Goal: Information Seeking & Learning: Learn about a topic

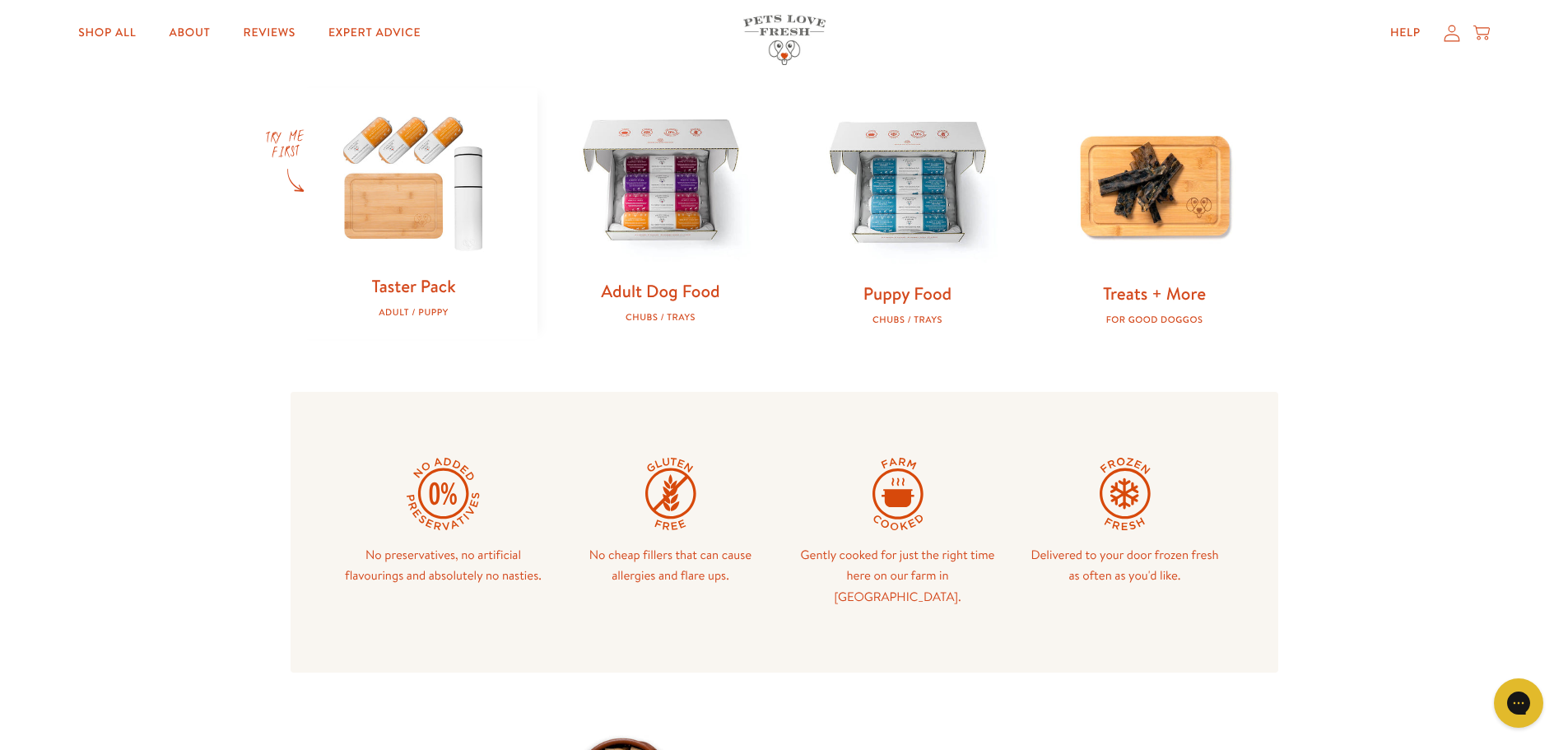
click at [652, 274] on img at bounding box center [661, 182] width 195 height 195
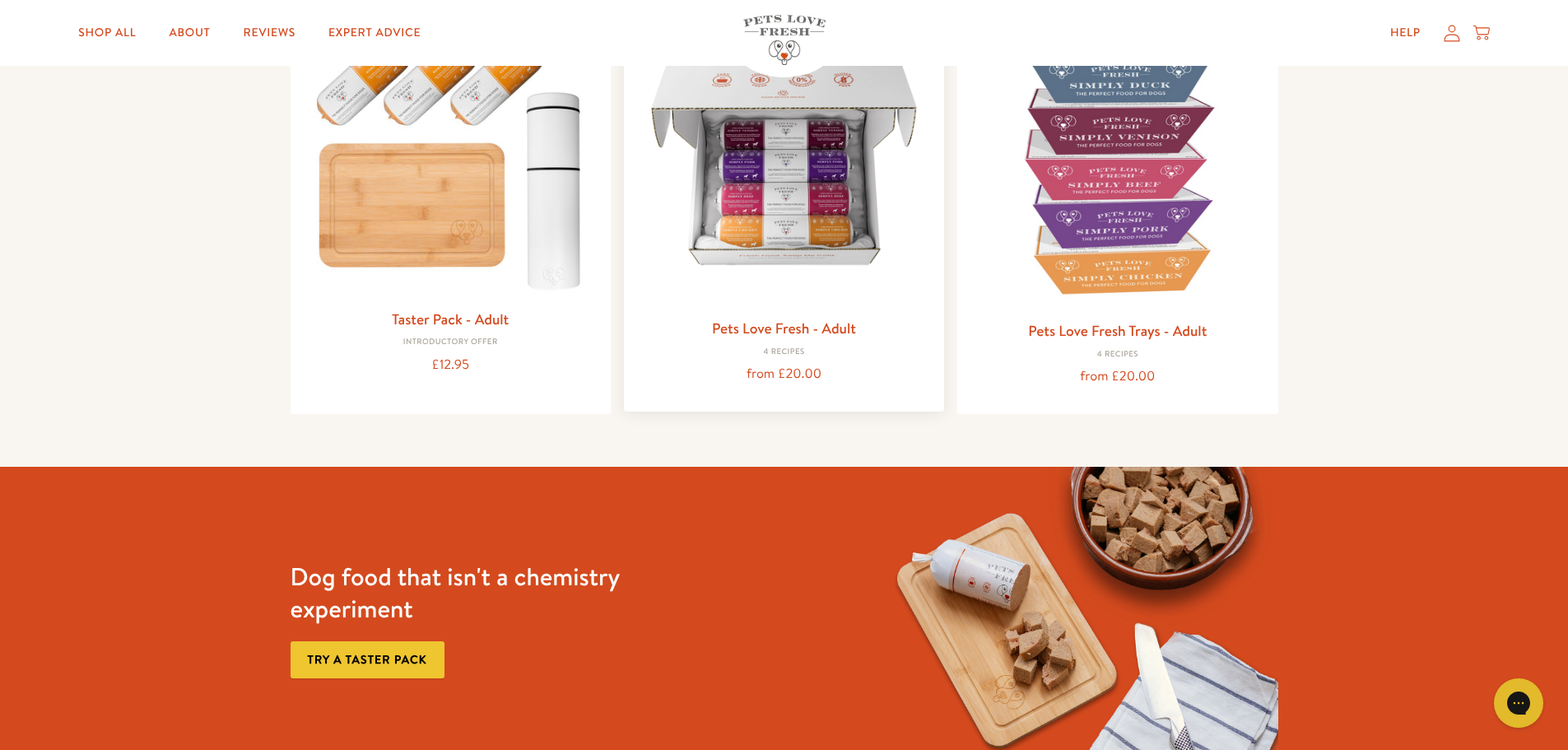
click at [827, 330] on link "Pets Love Fresh - Adult" at bounding box center [784, 328] width 144 height 21
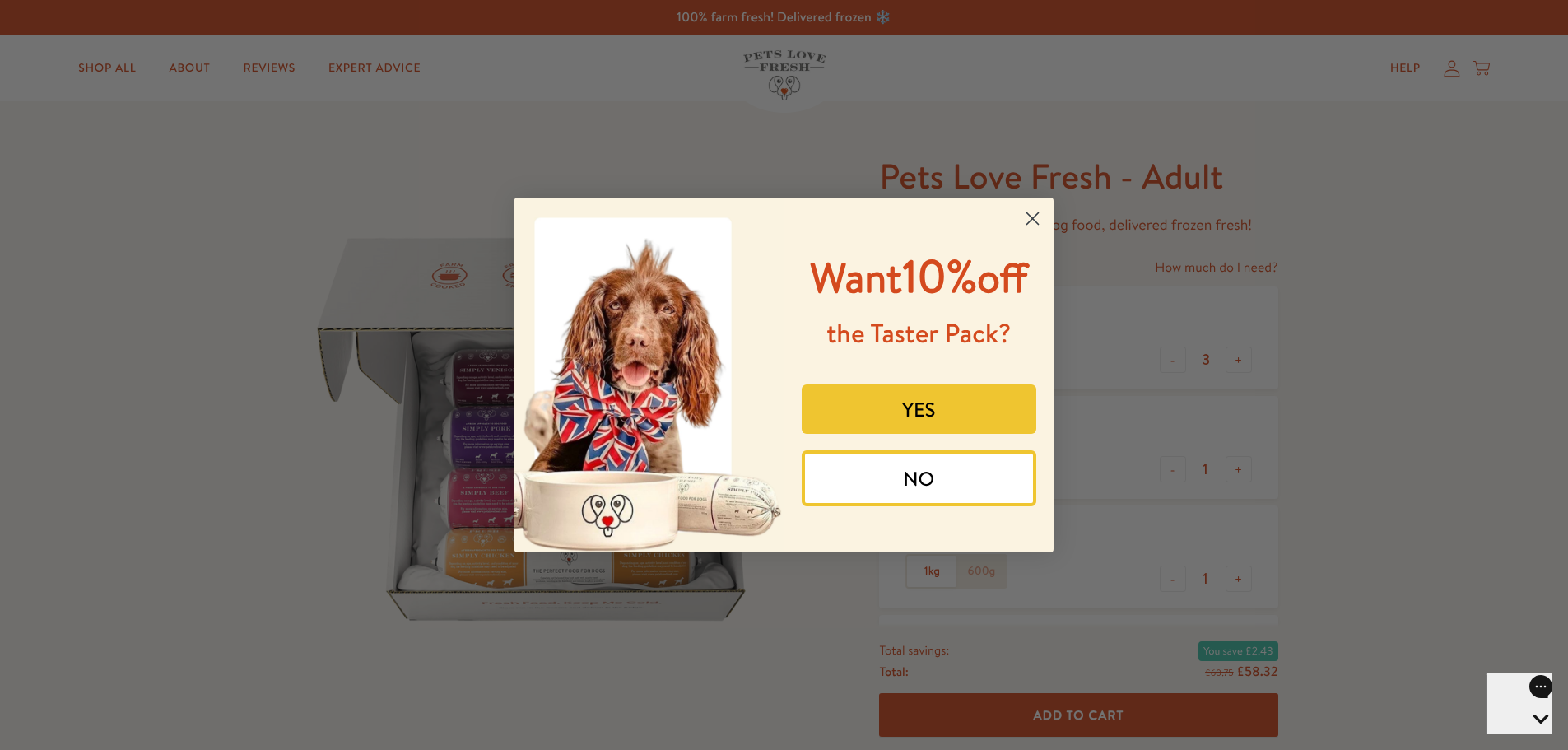
drag, startPoint x: 952, startPoint y: 483, endPoint x: 565, endPoint y: 190, distance: 485.4
click at [946, 476] on button "NO" at bounding box center [919, 478] width 235 height 56
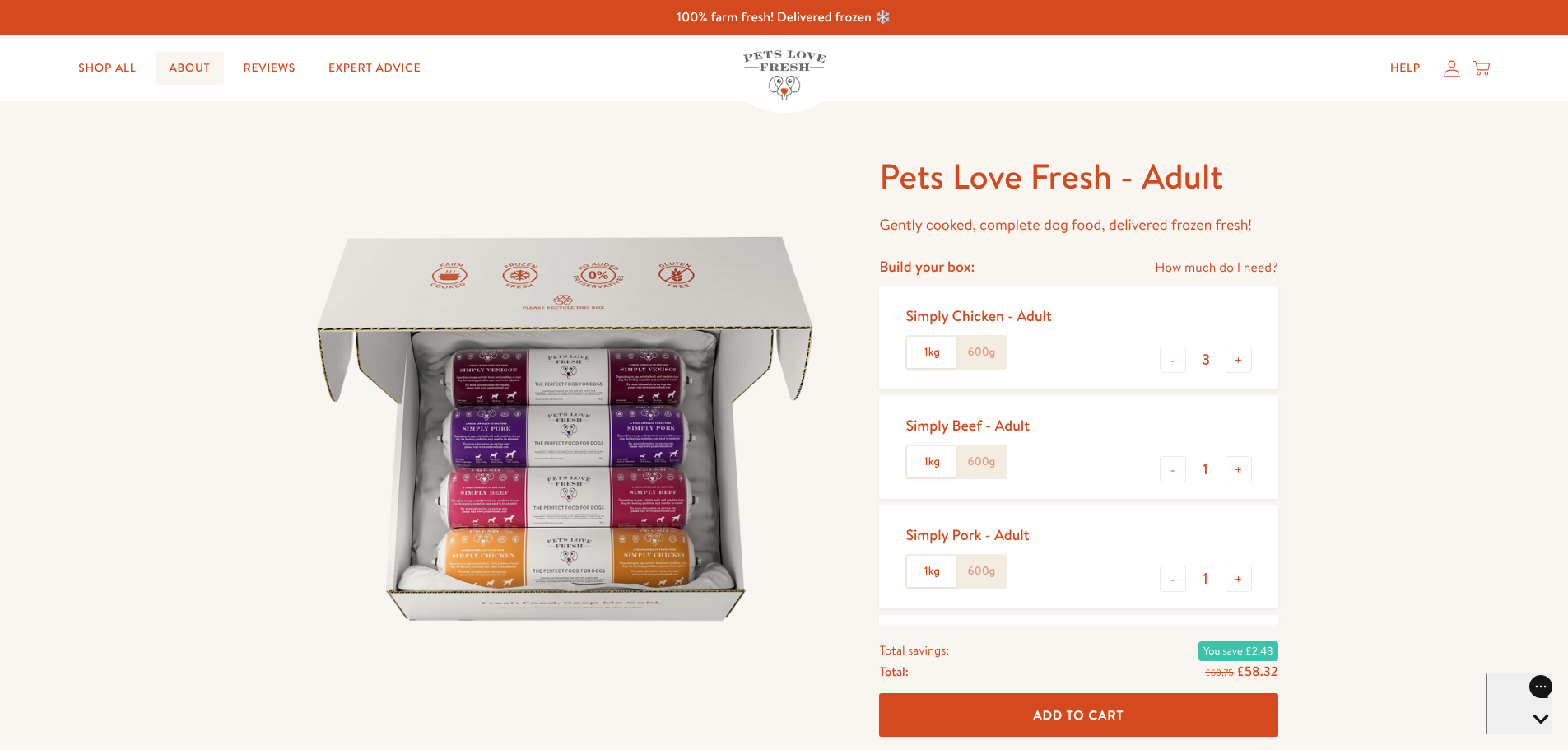
click at [181, 65] on link "About" at bounding box center [190, 69] width 68 height 33
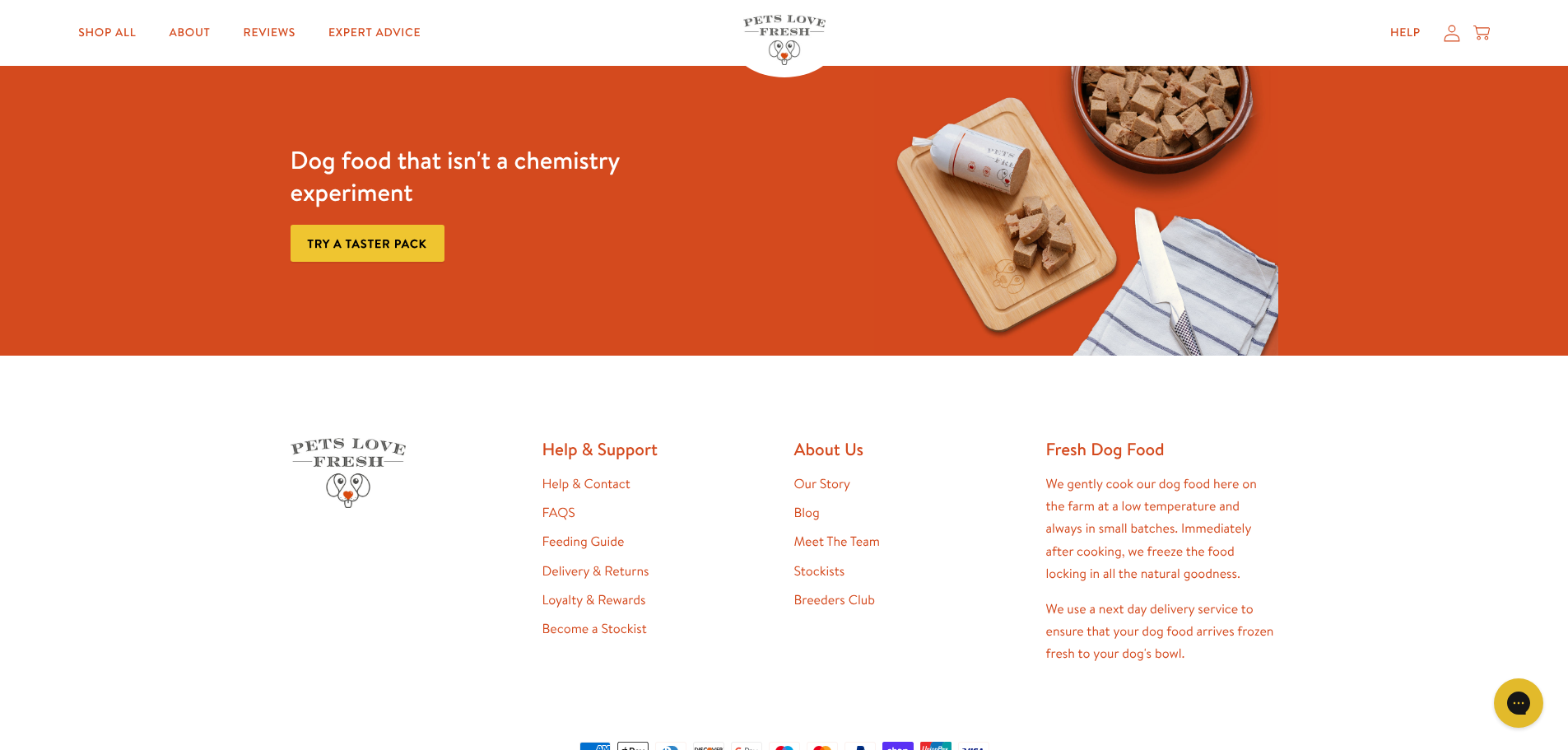
scroll to position [4252, 0]
click at [825, 540] on link "Meet The Team" at bounding box center [836, 542] width 85 height 18
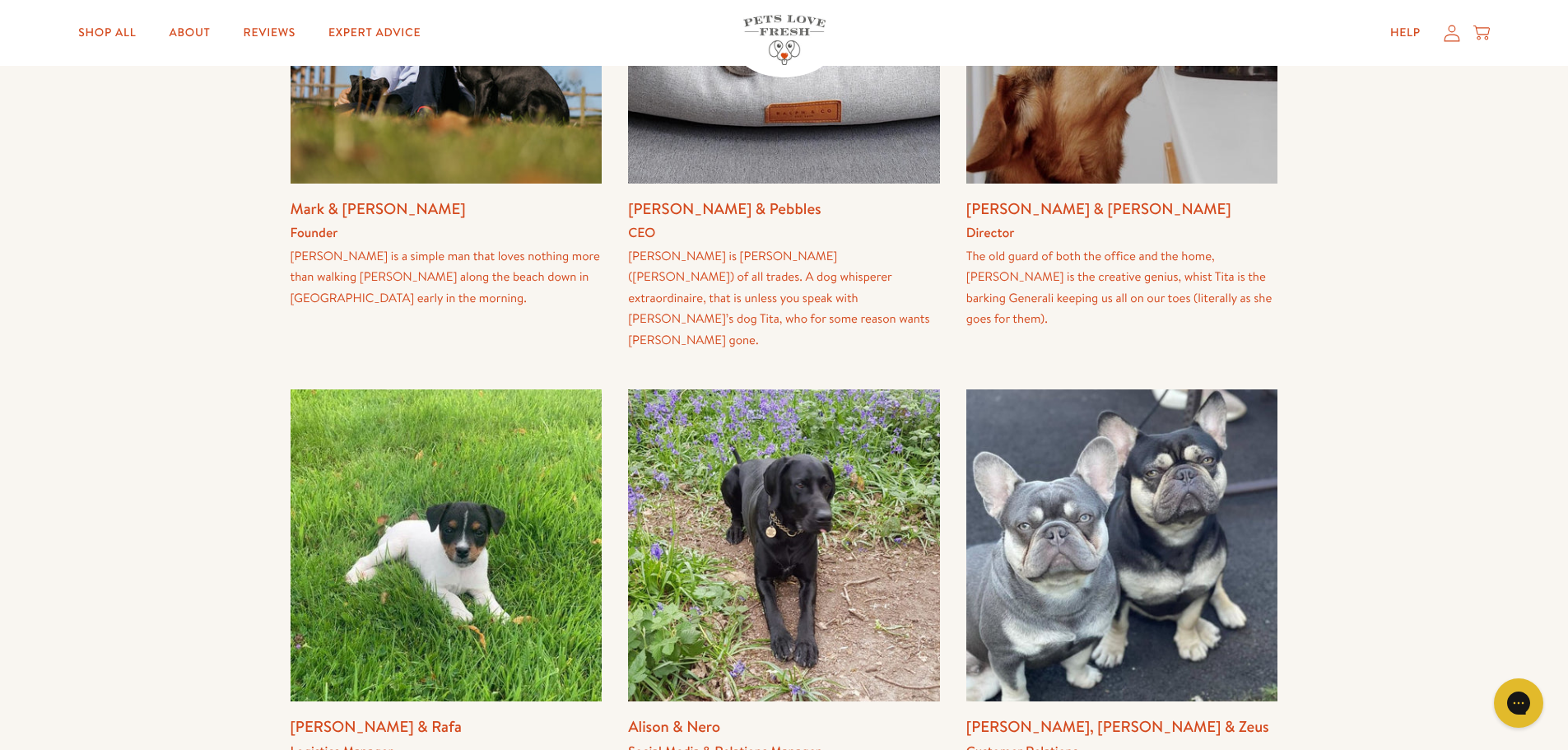
scroll to position [586, 0]
